Goal: Check status: Check status

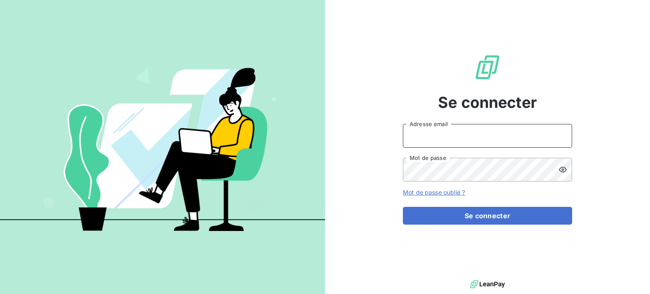
click at [438, 140] on input "Adresse email" at bounding box center [487, 136] width 169 height 24
type input "[PERSON_NAME][EMAIL_ADDRESS][DOMAIN_NAME]"
click at [403, 207] on button "Se connecter" at bounding box center [487, 216] width 169 height 18
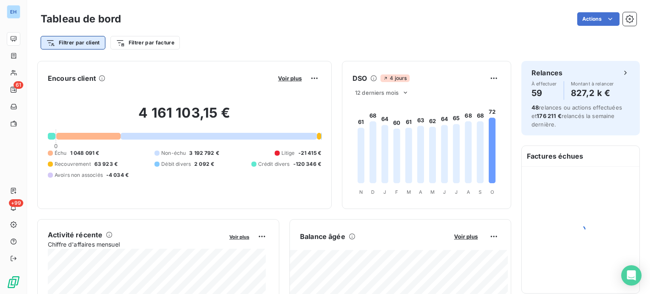
click at [86, 44] on html "EH 61 +99 Tableau de bord Actions Filtrer par client Filtrer par facture Encour…" at bounding box center [325, 147] width 650 height 294
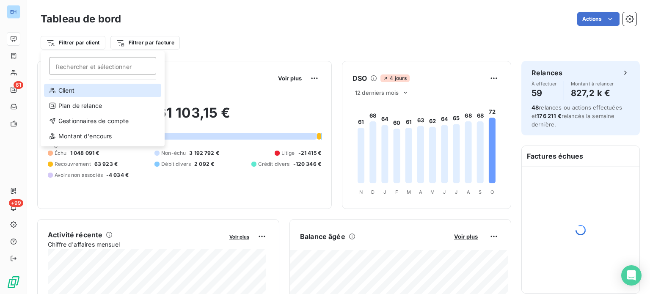
click at [74, 91] on div "Client" at bounding box center [102, 91] width 117 height 14
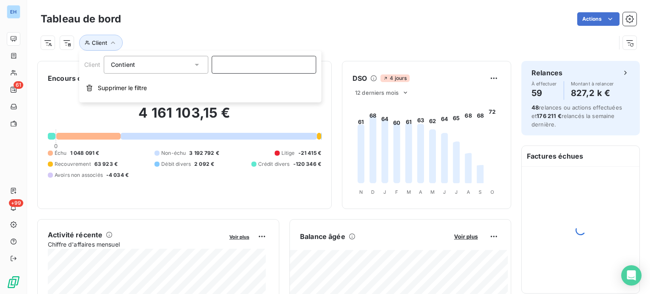
click at [220, 61] on input at bounding box center [264, 65] width 104 height 18
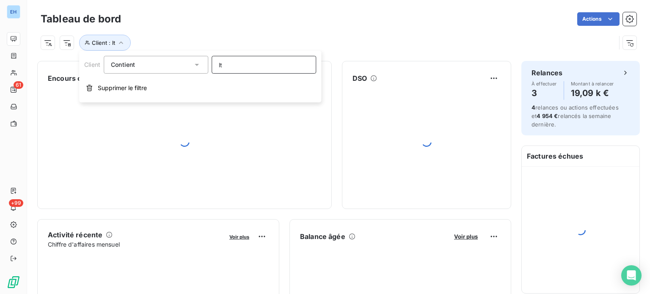
type input "ltm"
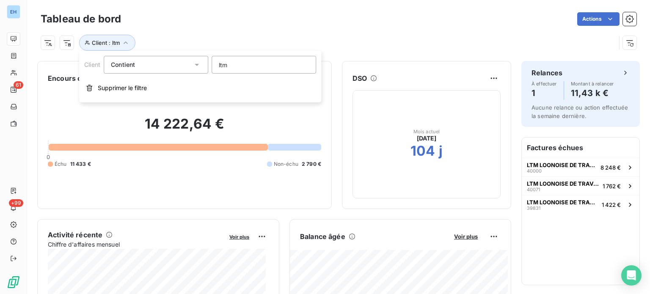
click at [206, 235] on div "Activité récente" at bounding box center [136, 235] width 176 height 10
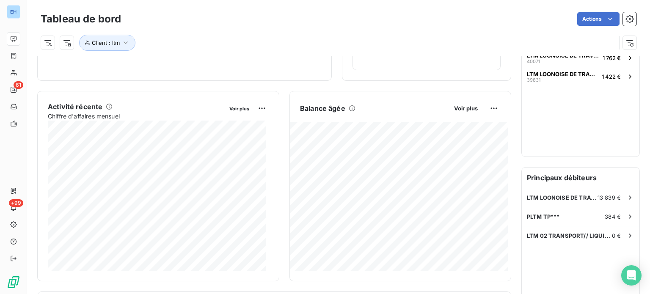
scroll to position [127, 0]
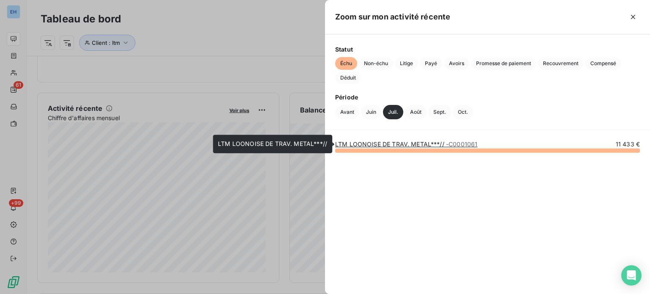
click at [420, 141] on link "LTM LOONOISE DE TRAV. METAL***// - C0001061" at bounding box center [406, 143] width 142 height 7
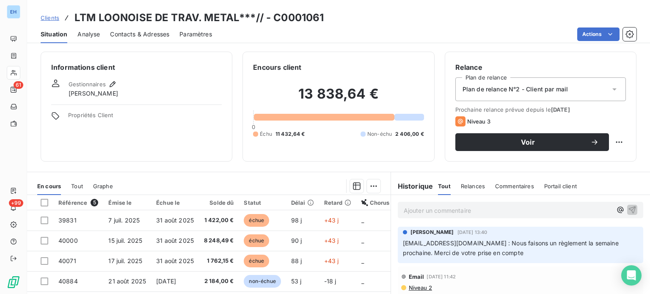
click at [245, 165] on div "Informations client Gestionnaires [PERSON_NAME] Propriétés Client Encours clien…" at bounding box center [338, 170] width 623 height 247
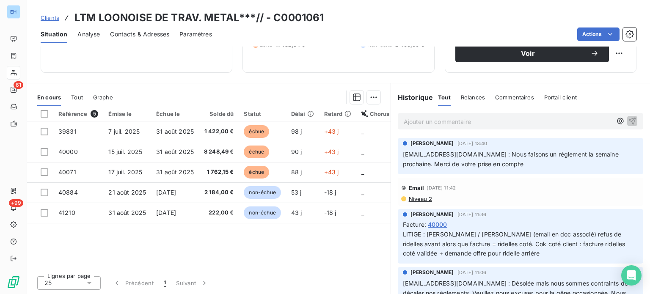
click at [256, 247] on div "Référence 5 Émise le Échue le Solde dû Statut Délai Retard Chorus Pro 39831 [DA…" at bounding box center [208, 187] width 363 height 163
